Goal: Information Seeking & Learning: Check status

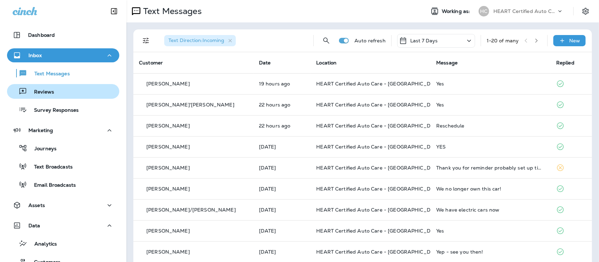
click at [56, 92] on div "Reviews" at bounding box center [63, 91] width 107 height 11
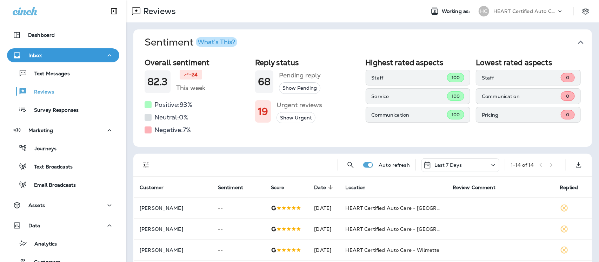
click at [578, 41] on icon "button" at bounding box center [581, 43] width 6 height 4
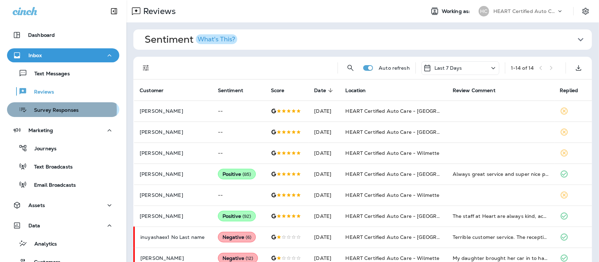
click at [61, 110] on p "Survey Responses" at bounding box center [53, 110] width 52 height 7
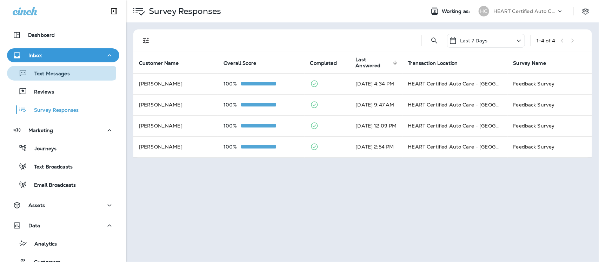
drag, startPoint x: 41, startPoint y: 71, endPoint x: 50, endPoint y: 26, distance: 45.9
click at [41, 70] on div "Text Messages" at bounding box center [40, 73] width 60 height 11
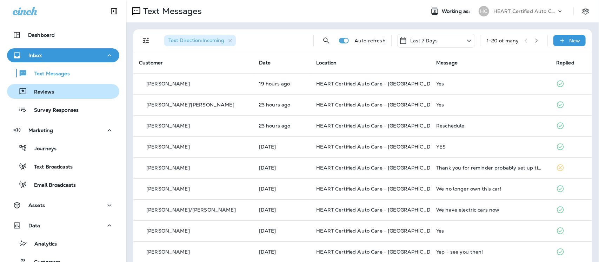
click at [48, 95] on p "Reviews" at bounding box center [40, 92] width 27 height 7
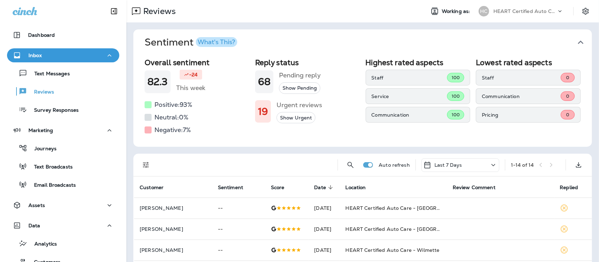
click at [575, 41] on icon "button" at bounding box center [580, 42] width 11 height 11
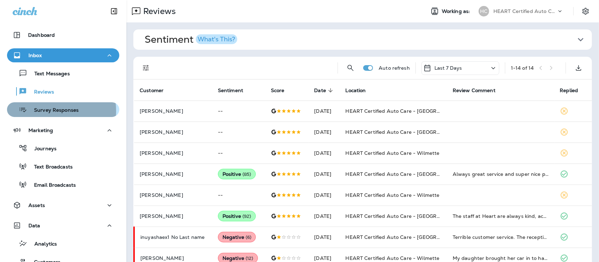
click at [47, 111] on p "Survey Responses" at bounding box center [53, 110] width 52 height 7
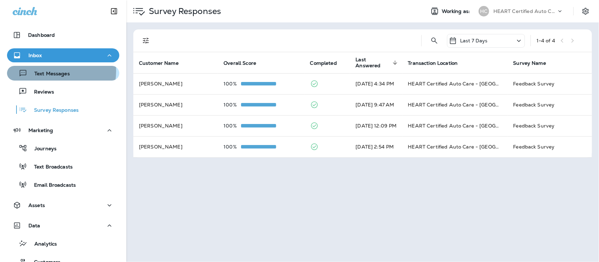
click at [53, 71] on p "Text Messages" at bounding box center [48, 74] width 42 height 7
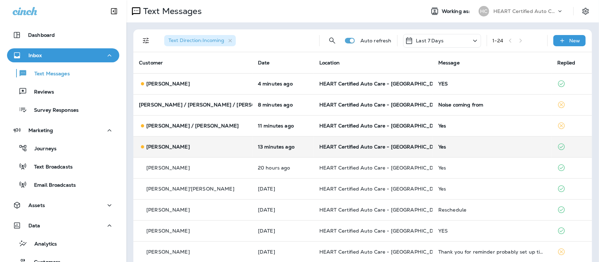
click at [438, 144] on div "Yes" at bounding box center [492, 147] width 108 height 6
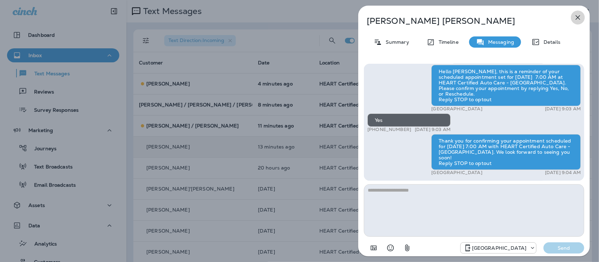
click at [579, 18] on icon "button" at bounding box center [577, 17] width 8 height 8
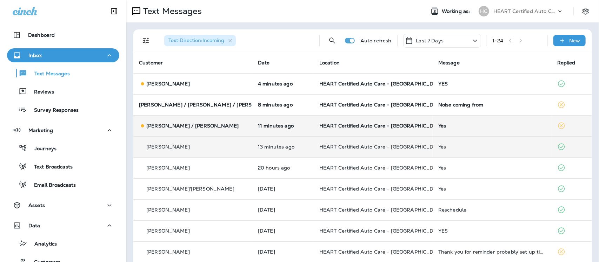
click at [437, 129] on td "Yes" at bounding box center [491, 125] width 119 height 21
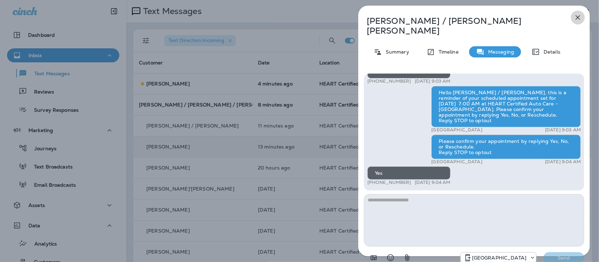
click at [577, 16] on icon "button" at bounding box center [577, 17] width 5 height 5
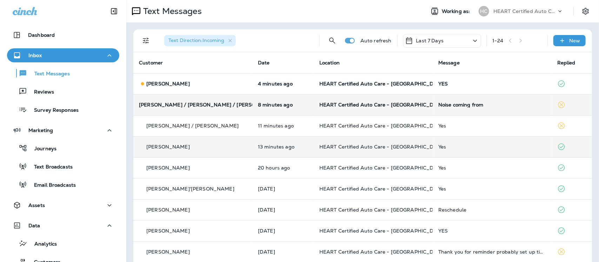
click at [452, 104] on div "Noise coming from" at bounding box center [492, 105] width 108 height 6
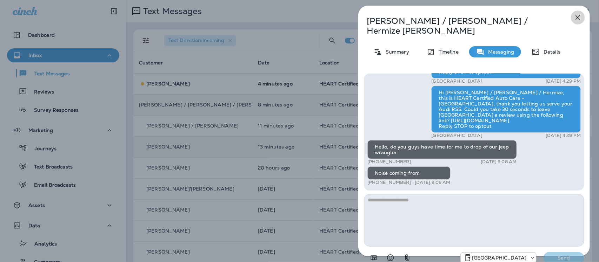
click at [575, 17] on icon "button" at bounding box center [577, 17] width 8 height 8
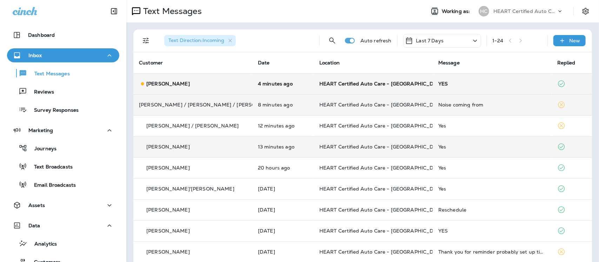
click at [438, 83] on div "YES" at bounding box center [492, 84] width 108 height 6
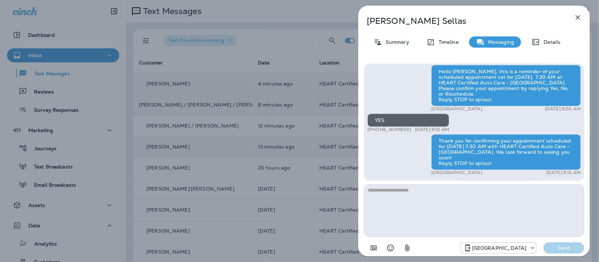
click at [580, 18] on icon "button" at bounding box center [577, 17] width 8 height 8
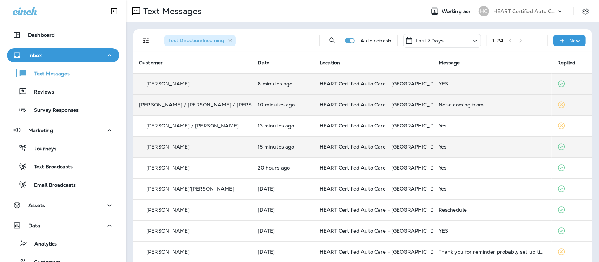
click at [441, 104] on div "Noise coming from" at bounding box center [492, 105] width 108 height 6
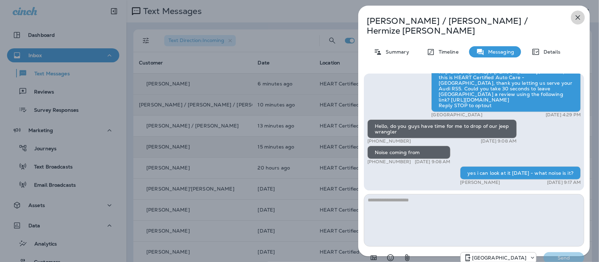
click at [575, 14] on icon "button" at bounding box center [577, 17] width 8 height 8
